Goal: Task Accomplishment & Management: Use online tool/utility

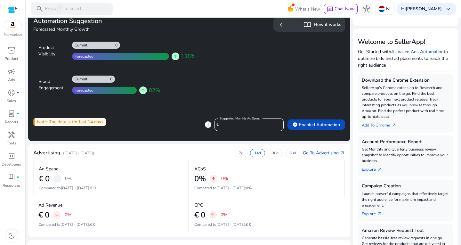
scroll to position [60, 0]
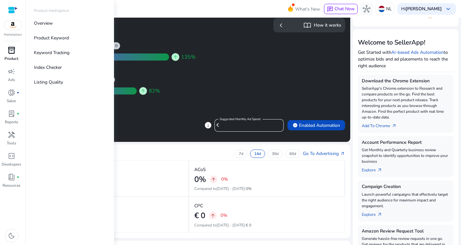
click at [12, 53] on span "inventory_2" at bounding box center [12, 50] width 8 height 8
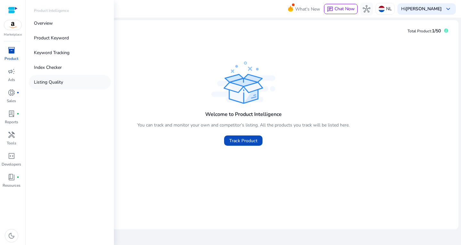
click at [49, 81] on p "Listing Quality" at bounding box center [48, 82] width 29 height 7
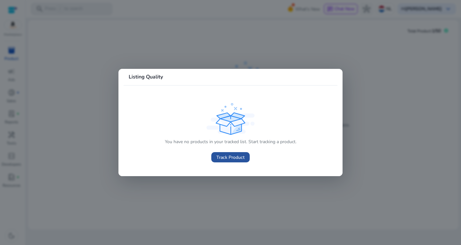
click at [235, 158] on span "Track Product" at bounding box center [231, 157] width 28 height 7
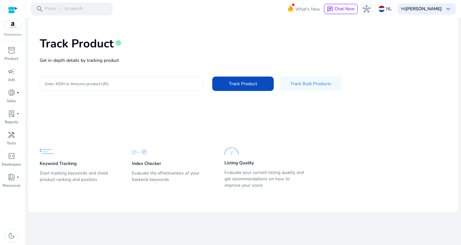
click at [119, 82] on input "Enter ASIN or Amazon product URL" at bounding box center [121, 83] width 153 height 7
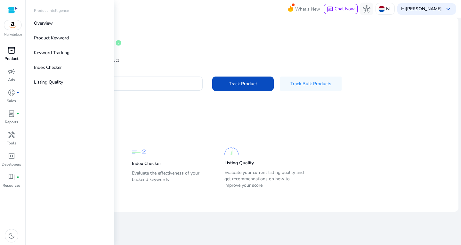
click at [8, 50] on span "inventory_2" at bounding box center [12, 50] width 8 height 8
